Goal: Transaction & Acquisition: Purchase product/service

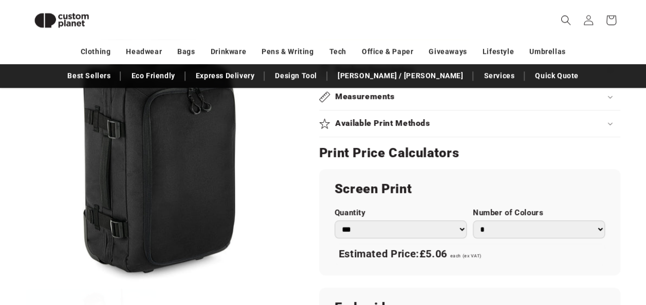
scroll to position [525, 0]
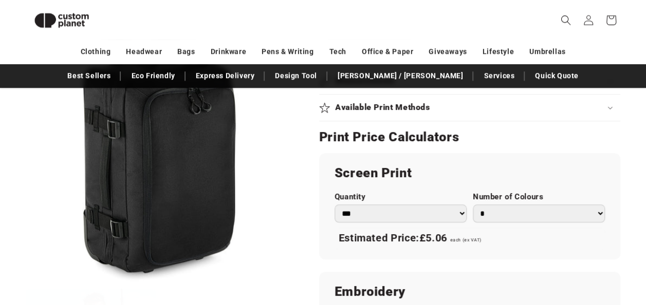
click at [450, 204] on select "*** *** *** **** **** **** ***** *****" at bounding box center [400, 213] width 132 height 18
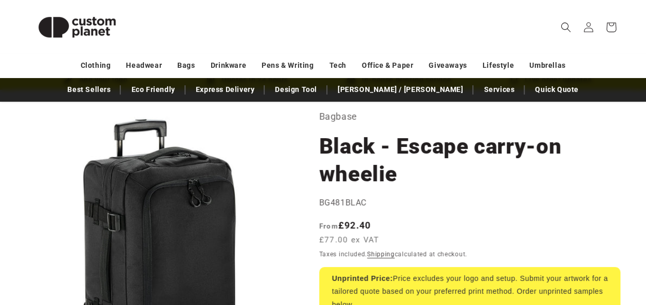
scroll to position [46, 0]
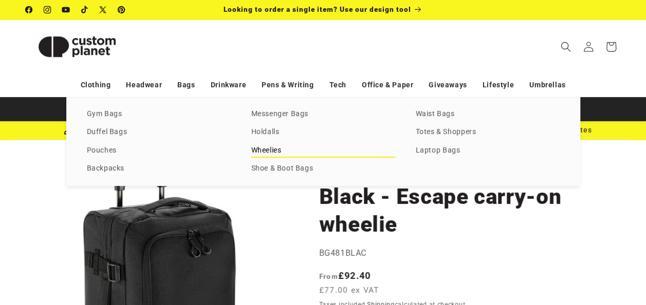
click at [257, 147] on link "Wheelies" at bounding box center [323, 151] width 144 height 14
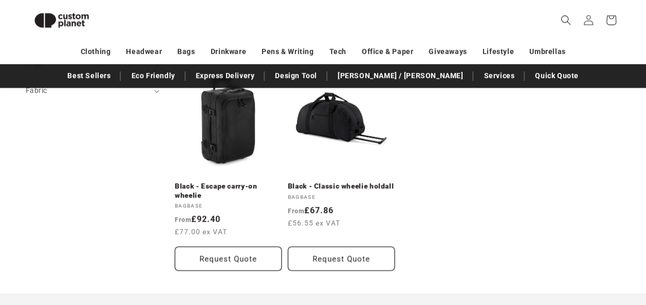
scroll to position [360, 0]
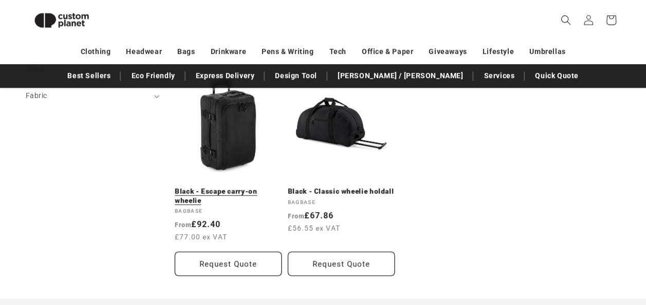
click at [218, 187] on link "Black - Escape carry-on wheelie" at bounding box center [228, 196] width 107 height 18
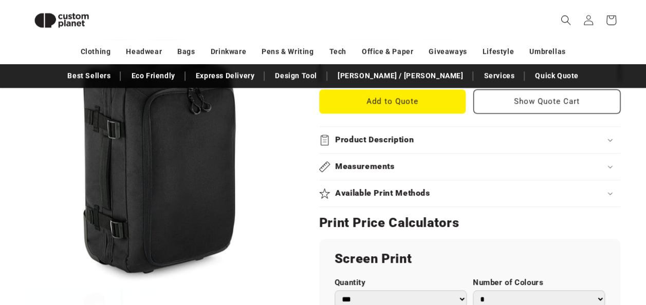
scroll to position [456, 0]
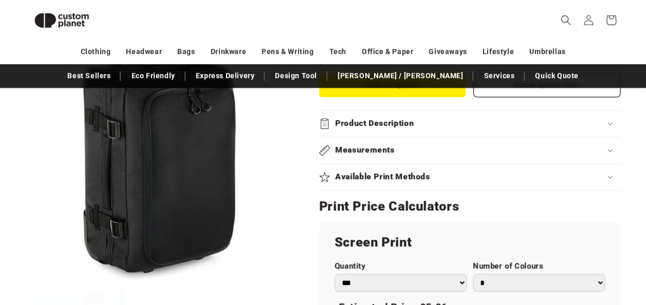
click at [517, 130] on summary "Product Description" at bounding box center [469, 123] width 301 height 26
